Goal: Task Accomplishment & Management: Manage account settings

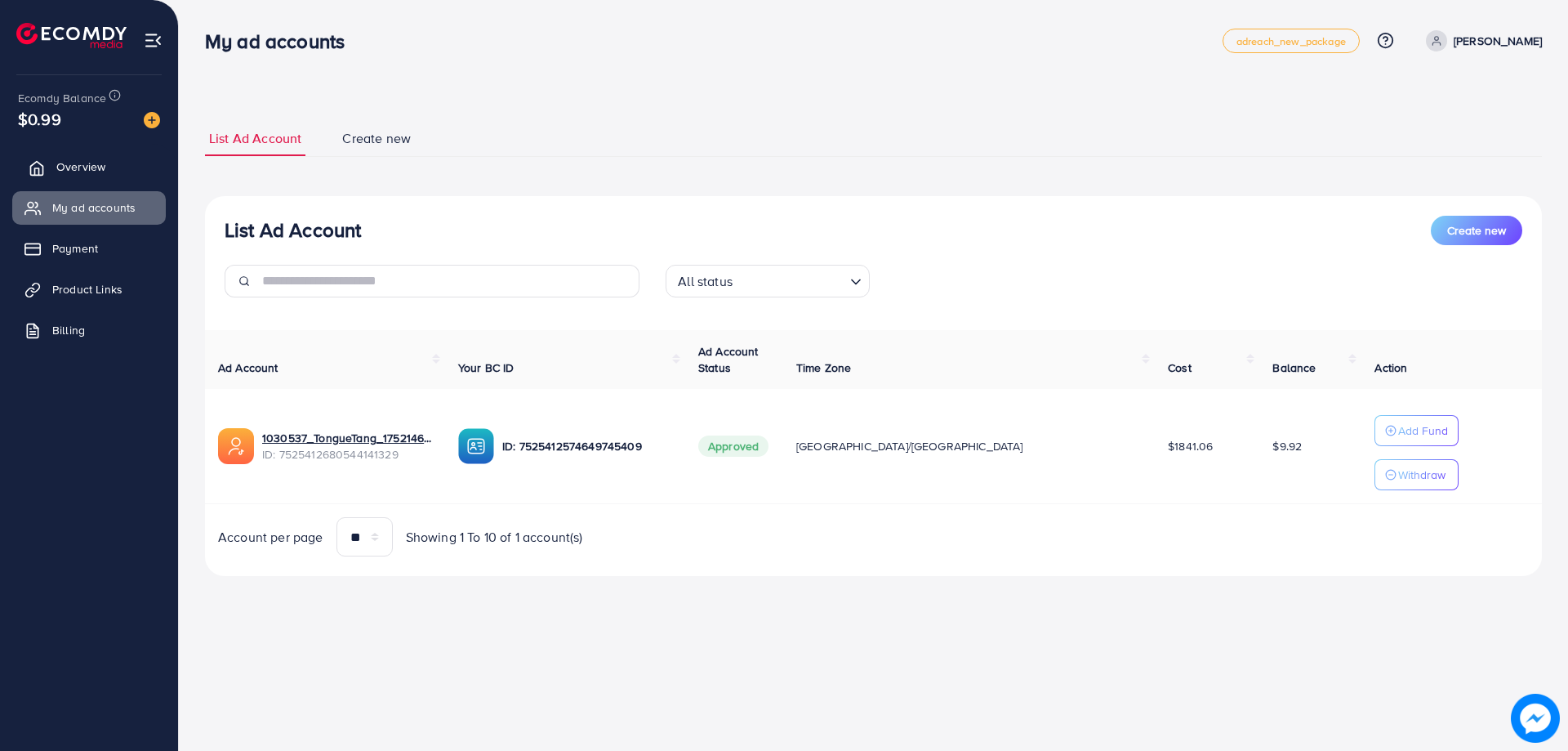
click at [63, 160] on span "Overview" at bounding box center [80, 167] width 49 height 17
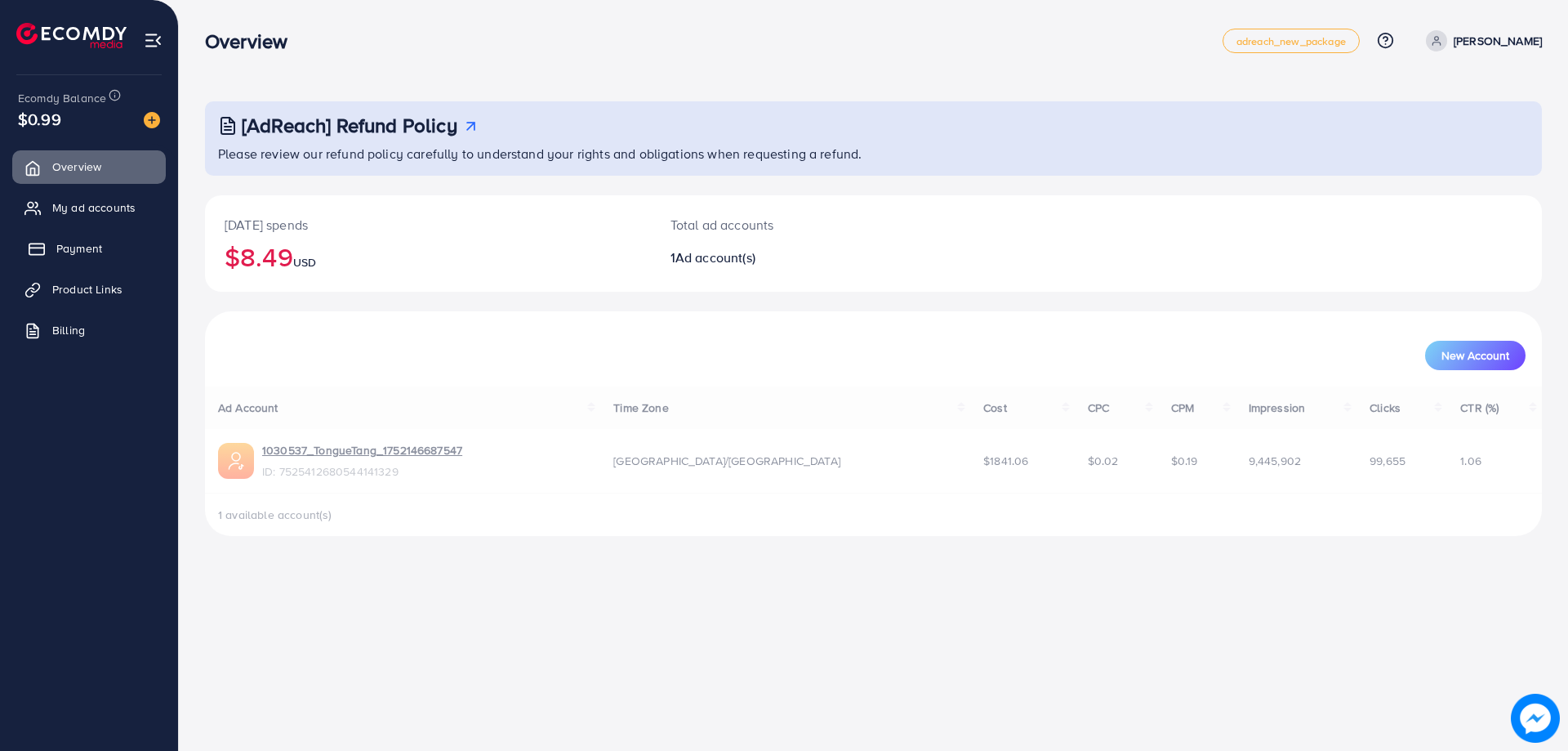
click at [112, 242] on link "Payment" at bounding box center [89, 248] width 154 height 33
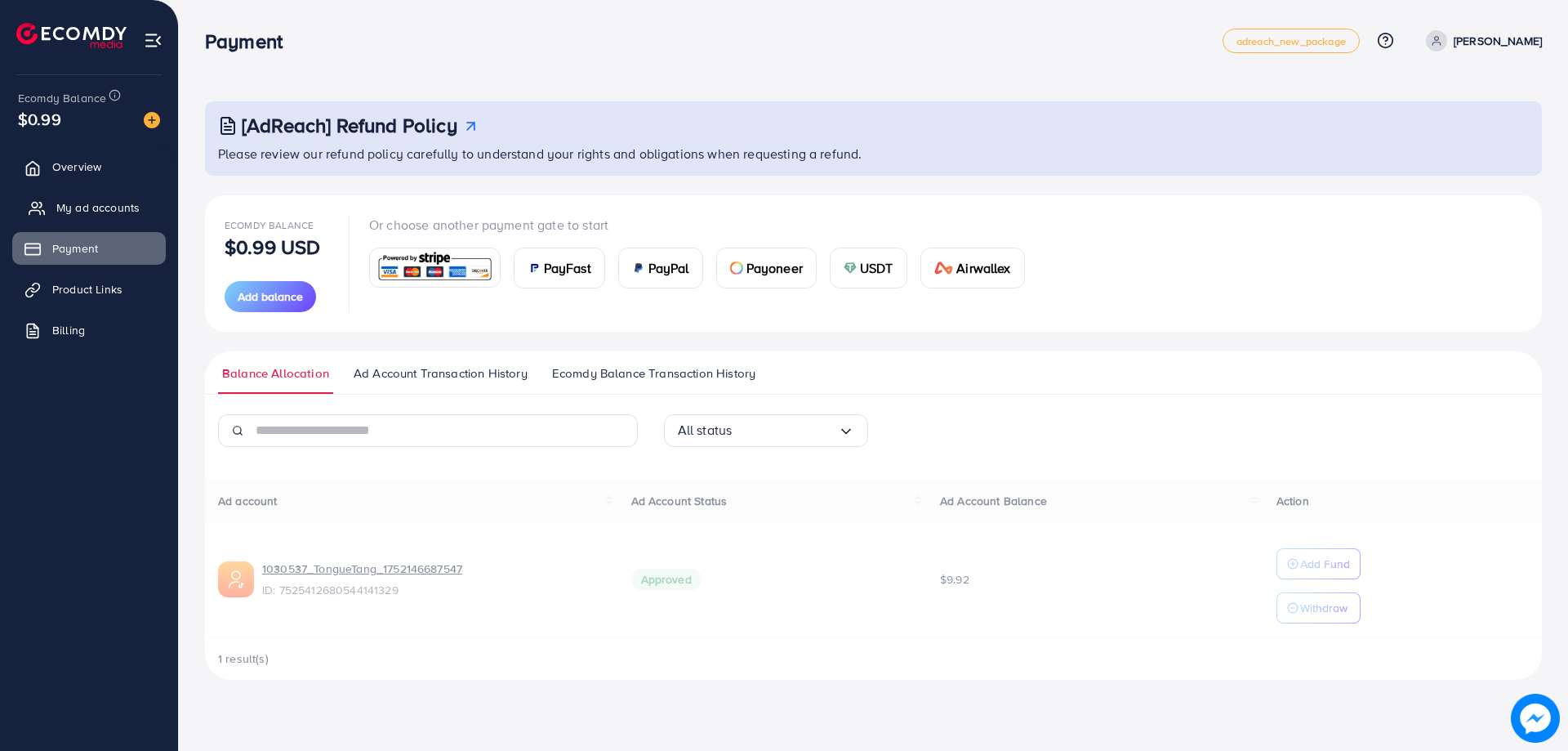
click at [82, 214] on span "My ad accounts" at bounding box center [97, 208] width 83 height 17
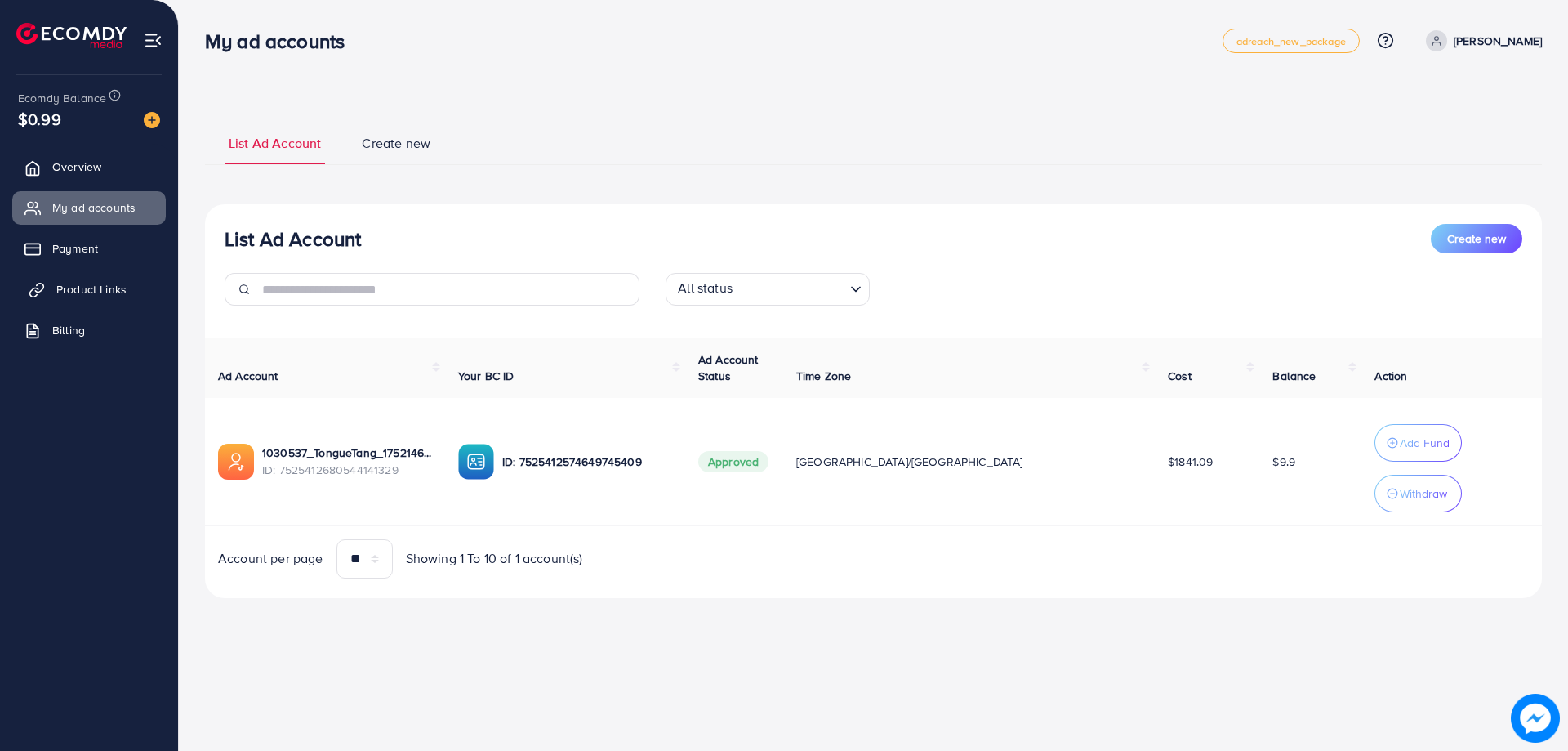
click at [61, 282] on span "Product Links" at bounding box center [90, 289] width 70 height 17
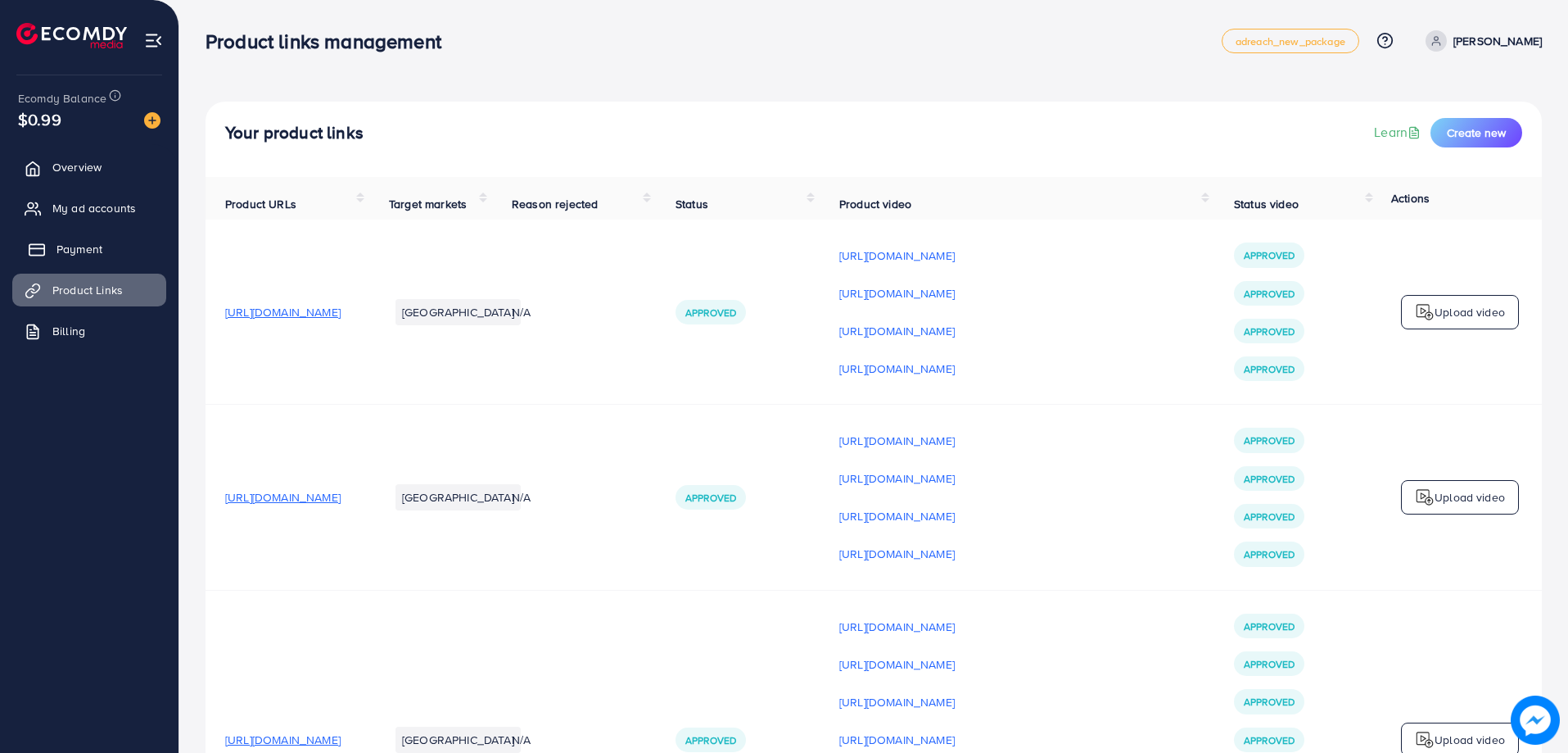
click at [80, 248] on span "Payment" at bounding box center [79, 249] width 46 height 17
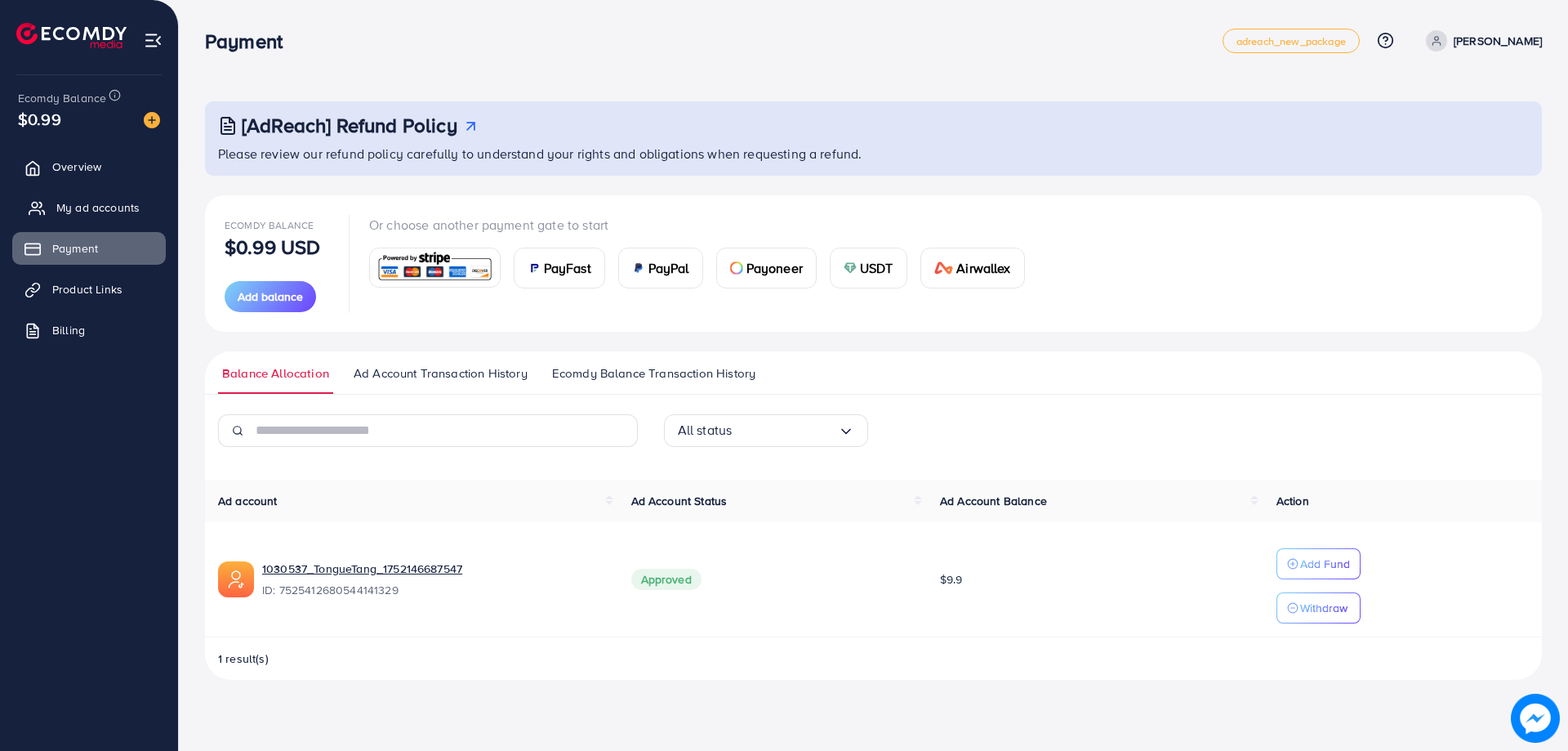
click at [119, 202] on span "My ad accounts" at bounding box center [97, 208] width 83 height 17
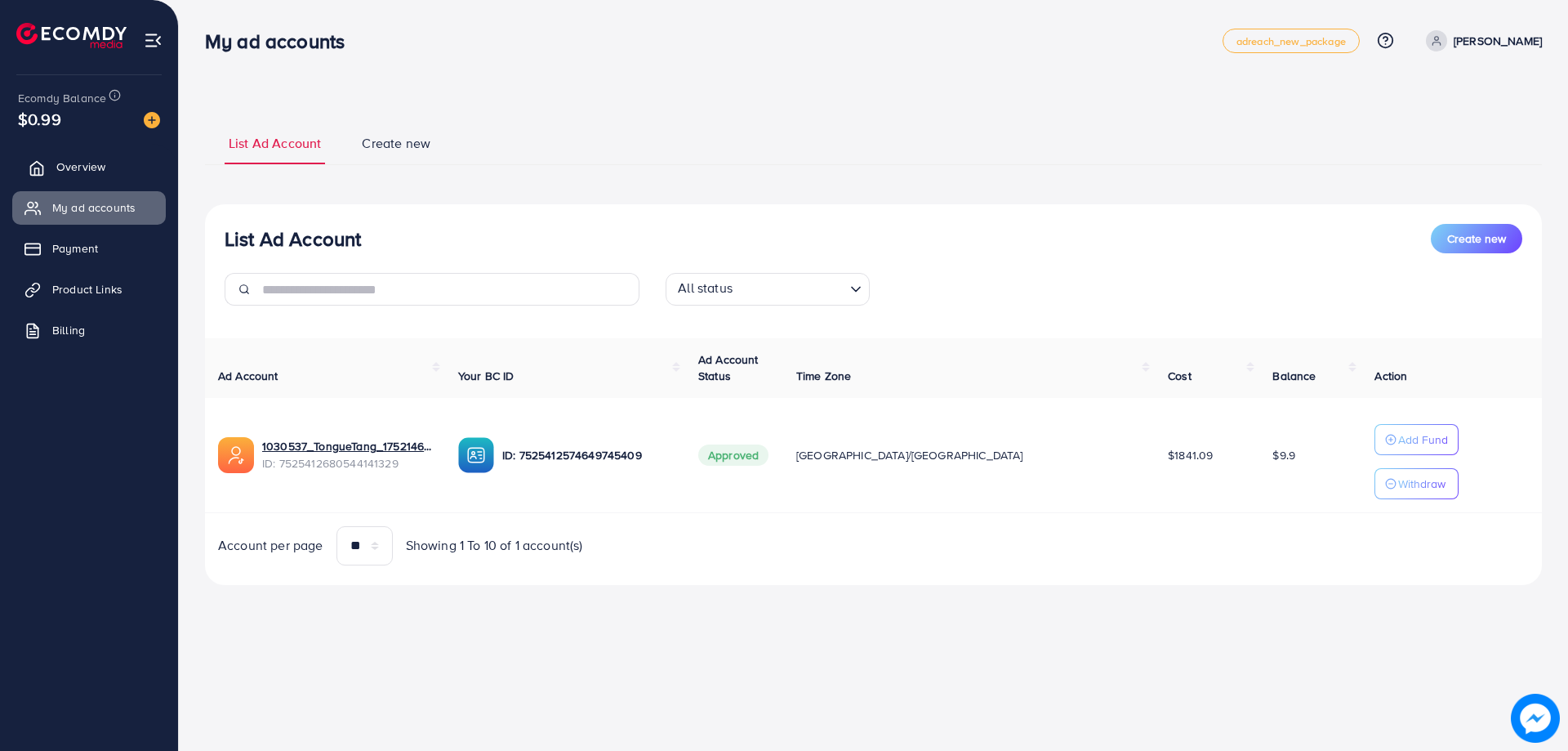
click at [89, 154] on link "Overview" at bounding box center [89, 166] width 154 height 33
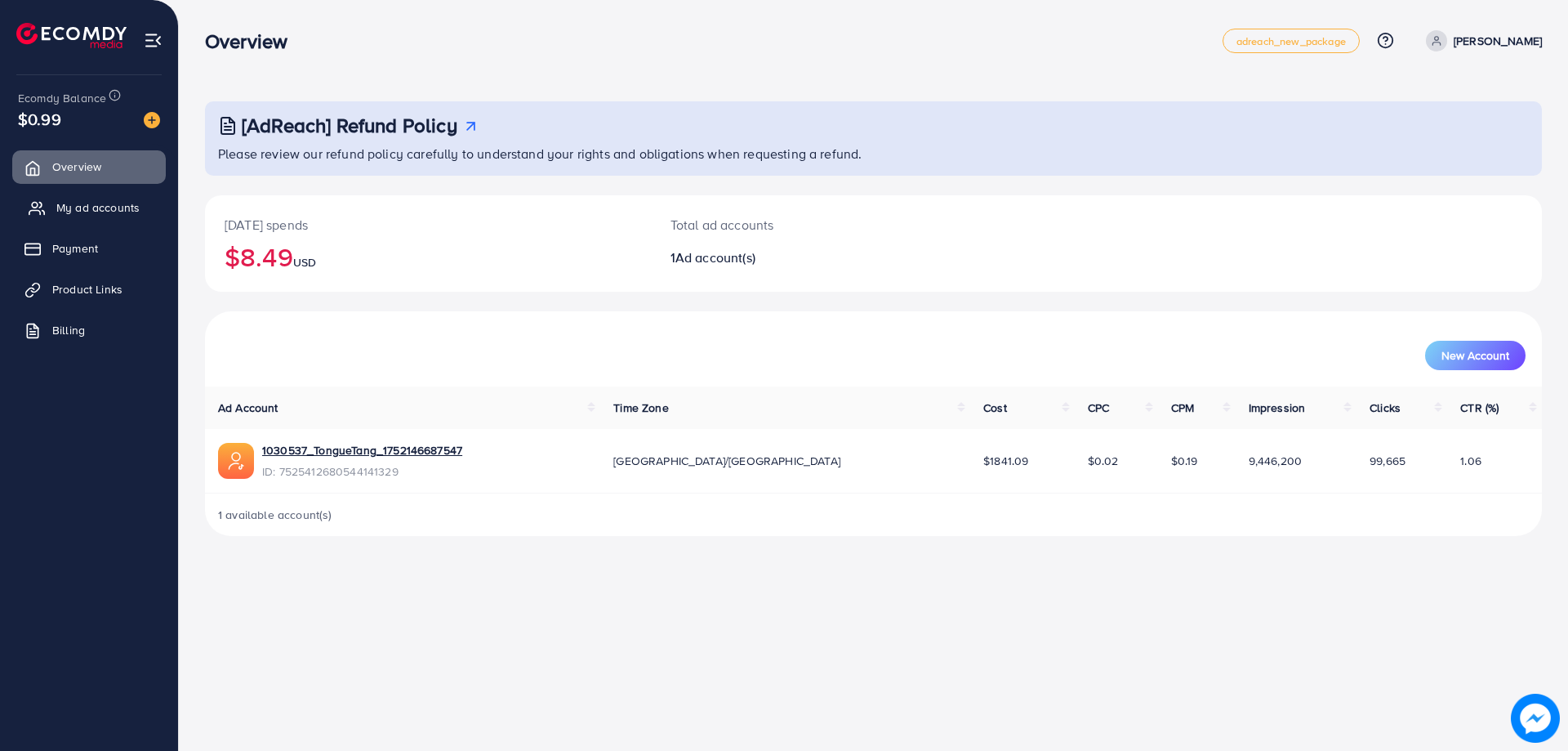
click at [84, 202] on span "My ad accounts" at bounding box center [97, 208] width 83 height 17
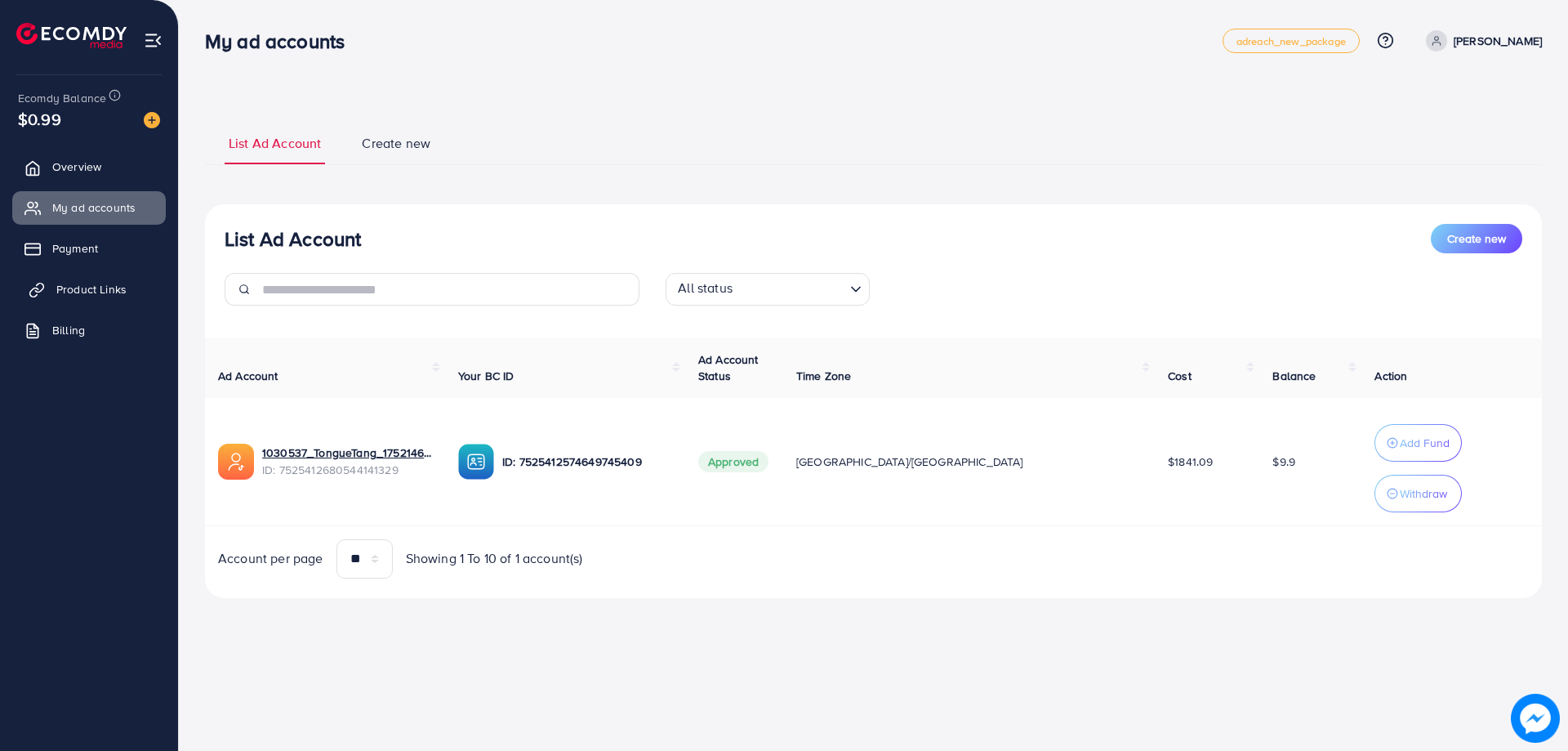
click at [95, 289] on span "Product Links" at bounding box center [90, 289] width 70 height 17
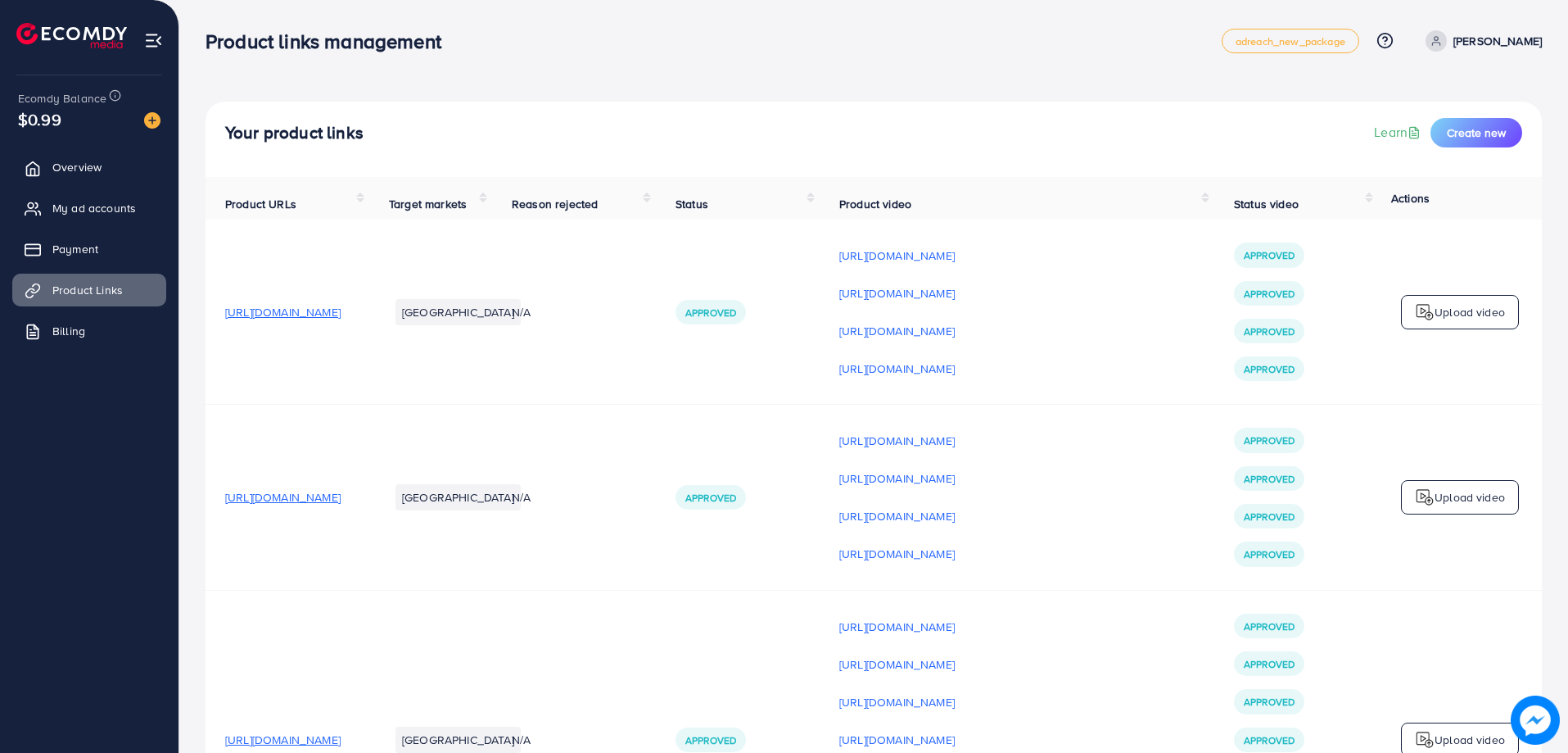
click at [94, 227] on ul "Overview My ad accounts Payment Product Links Billing" at bounding box center [89, 254] width 179 height 221
click at [92, 238] on link "Payment" at bounding box center [89, 249] width 154 height 33
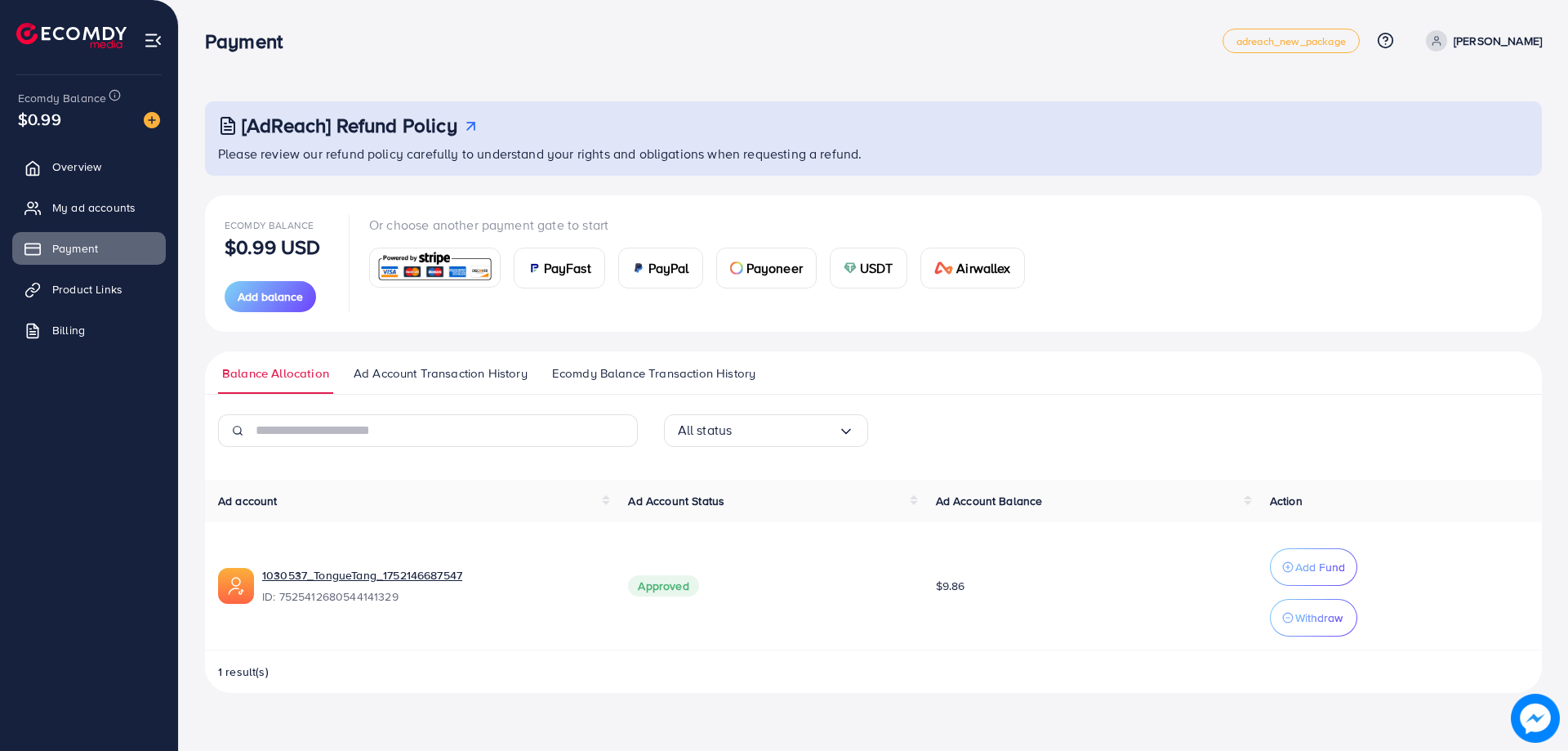
click at [574, 271] on span "PayFast" at bounding box center [567, 268] width 48 height 20
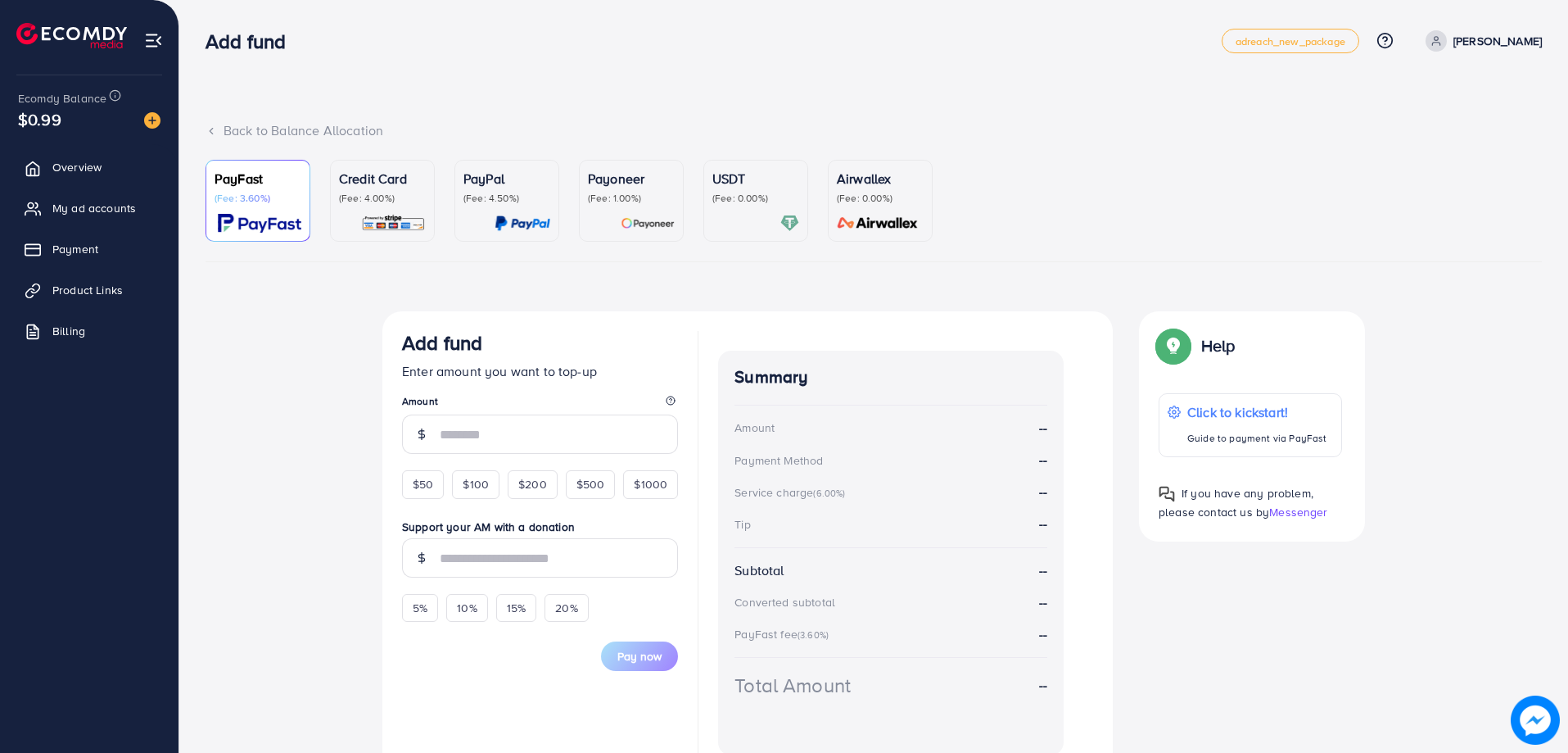
click at [750, 199] on p "(Fee: 0.00%)" at bounding box center [755, 198] width 87 height 13
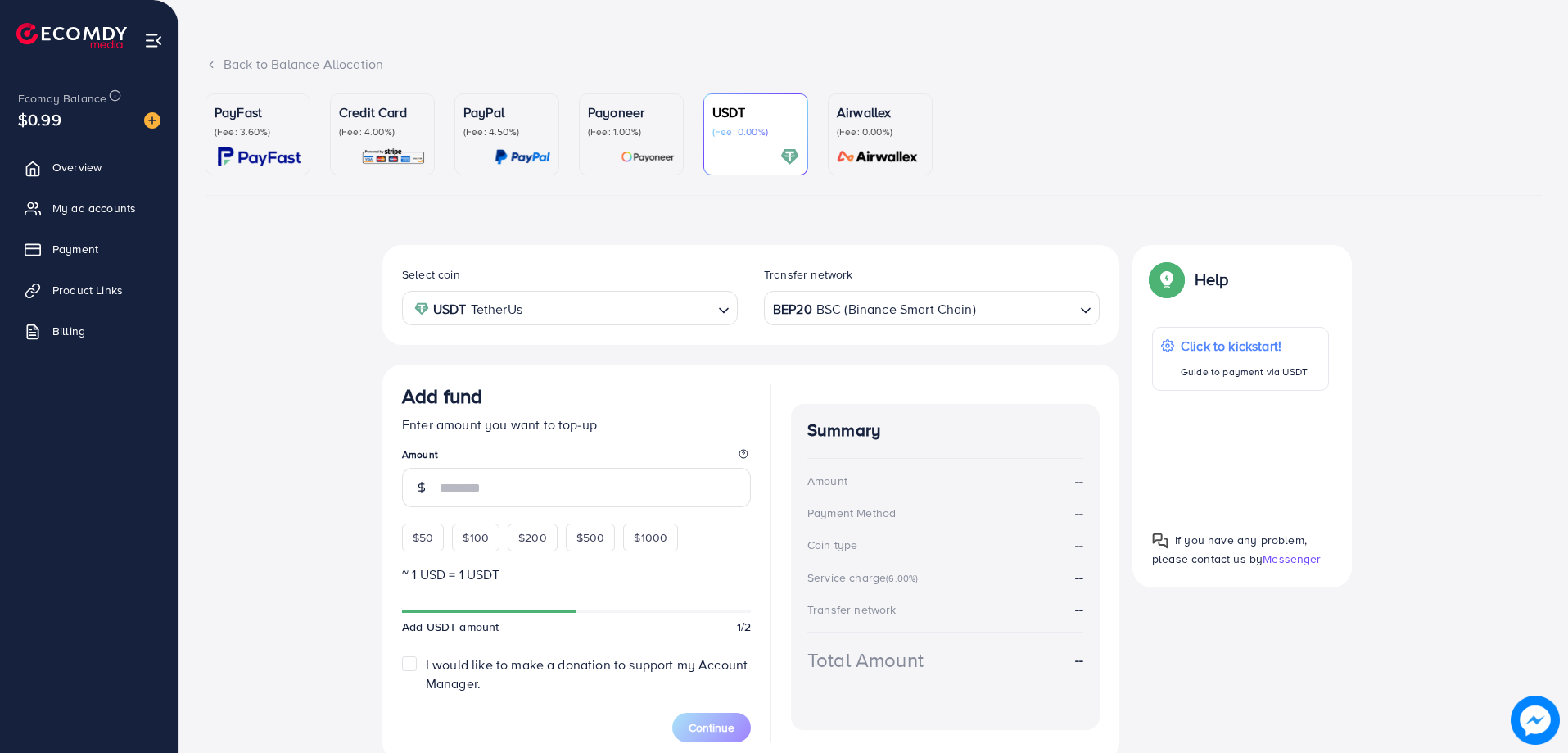
scroll to position [135, 0]
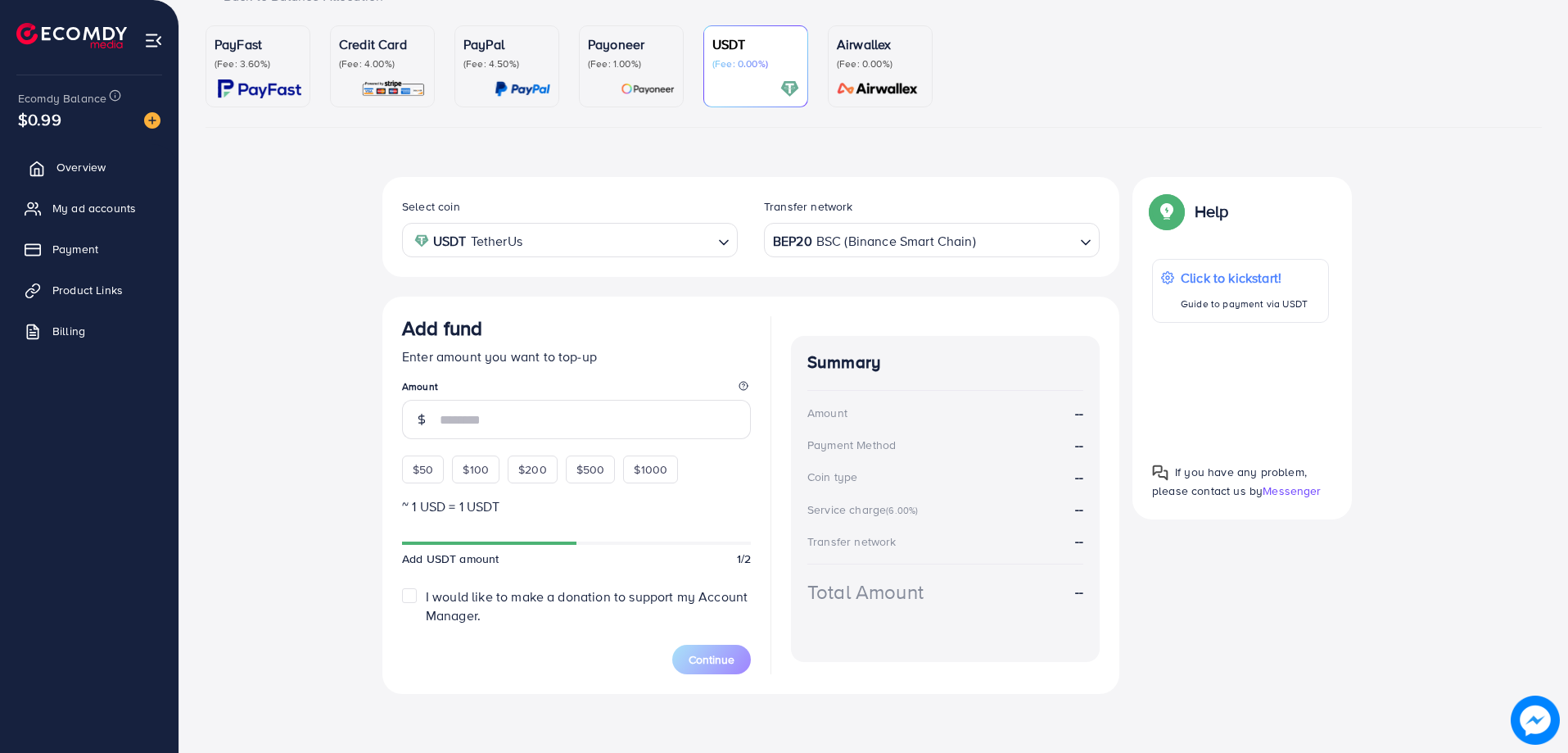
click at [53, 155] on link "Overview" at bounding box center [89, 167] width 154 height 33
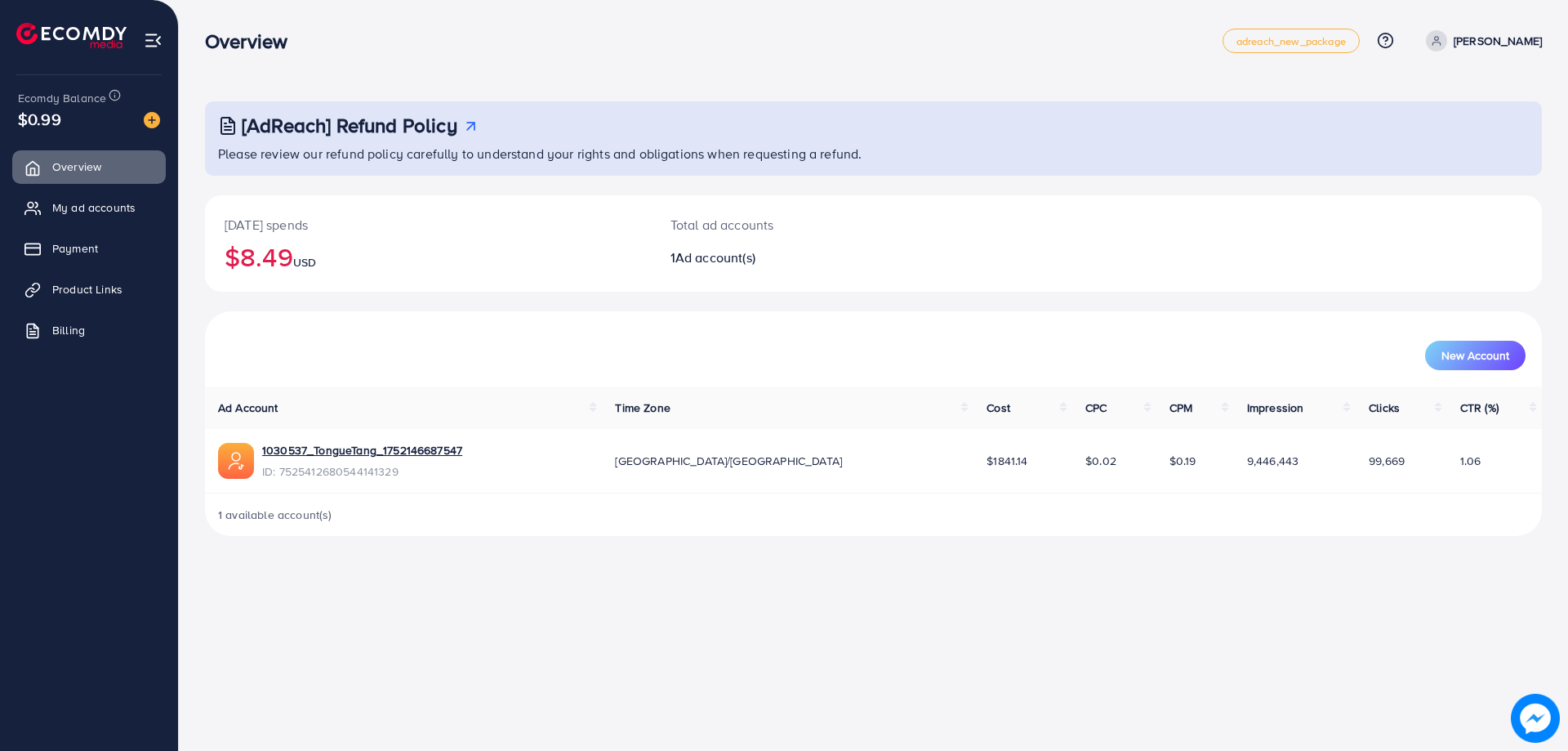
click at [249, 709] on div "Overview adreach_new_package Help Center Contact Support Plans and Pricing Term…" at bounding box center [784, 375] width 1568 height 751
click at [115, 181] on link "Overview" at bounding box center [89, 166] width 154 height 33
click at [110, 207] on span "My ad accounts" at bounding box center [97, 208] width 83 height 17
